Goal: Navigation & Orientation: Find specific page/section

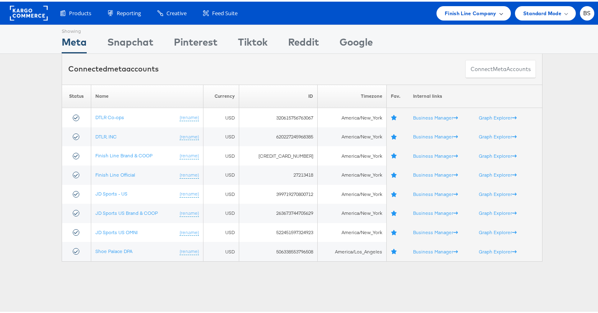
click at [465, 17] on div "Finish Line Company" at bounding box center [474, 12] width 74 height 14
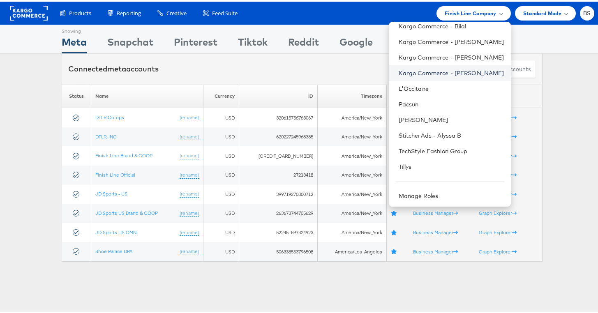
scroll to position [84, 0]
click at [399, 167] on link "Tillys" at bounding box center [452, 165] width 106 height 8
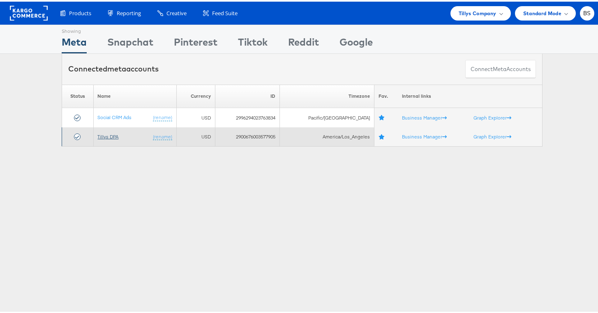
click at [102, 132] on link "Tillys DPA" at bounding box center [108, 135] width 21 height 6
